Goal: Task Accomplishment & Management: Complete application form

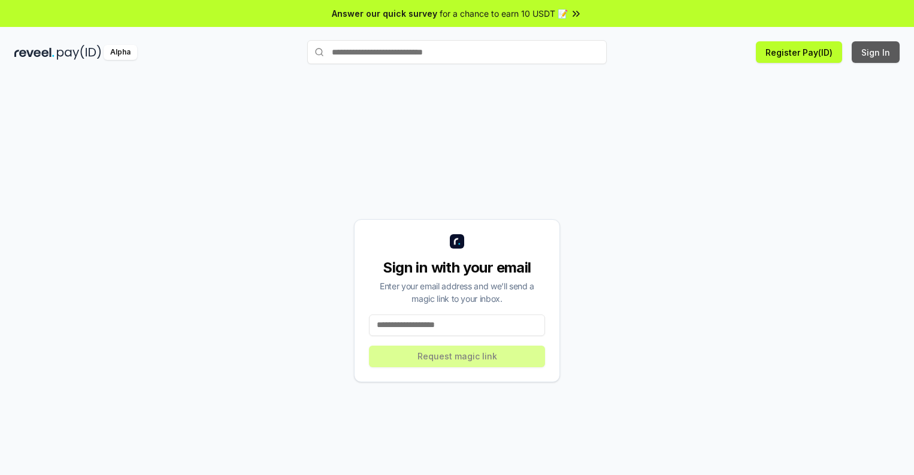
click at [876, 52] on button "Sign In" at bounding box center [876, 52] width 48 height 22
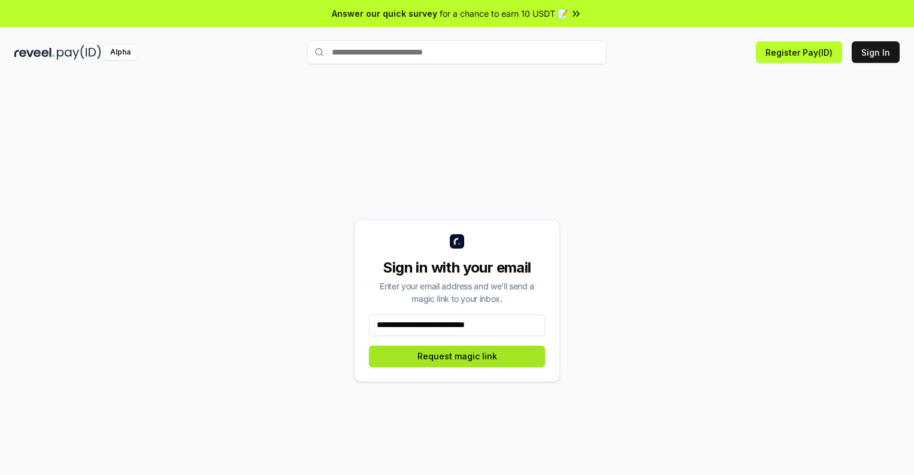
type input "**********"
click at [457, 356] on button "Request magic link" at bounding box center [457, 357] width 176 height 22
